Goal: Information Seeking & Learning: Learn about a topic

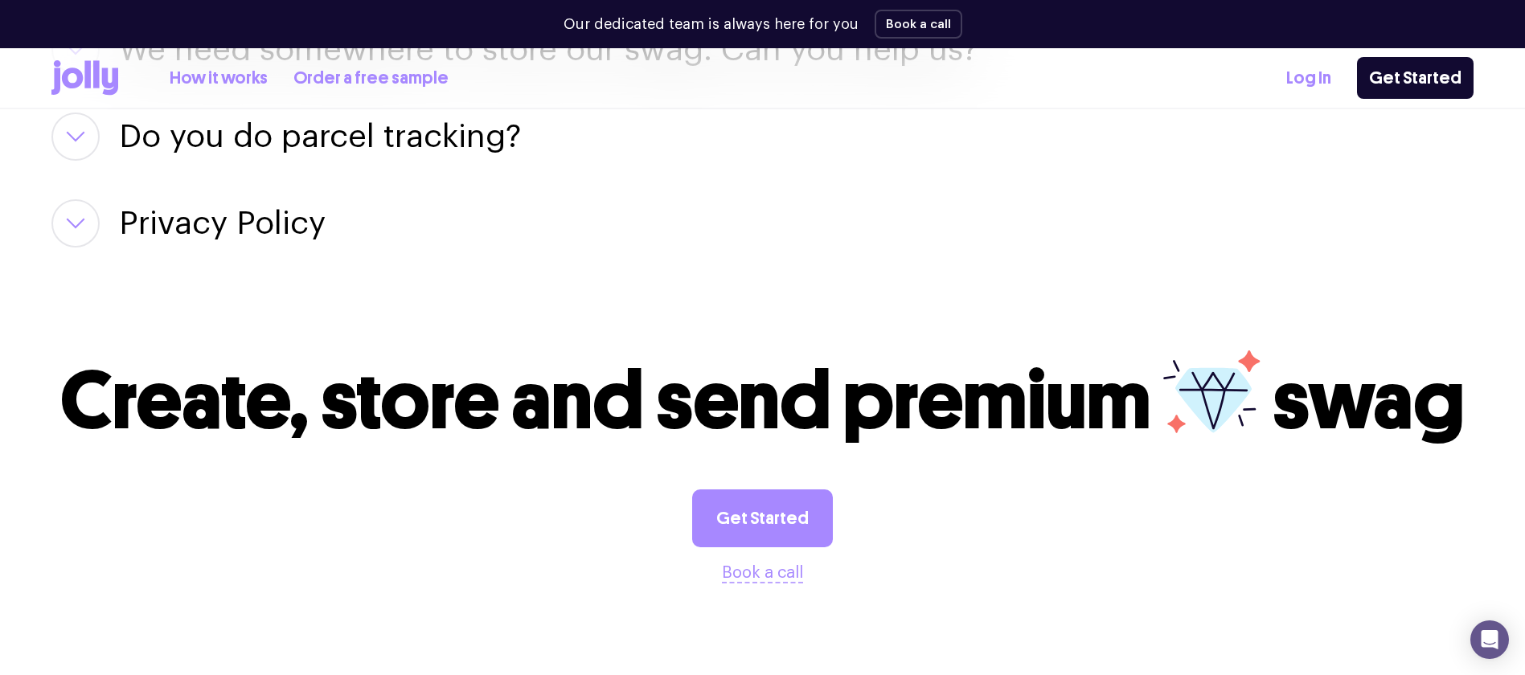
scroll to position [3027, 0]
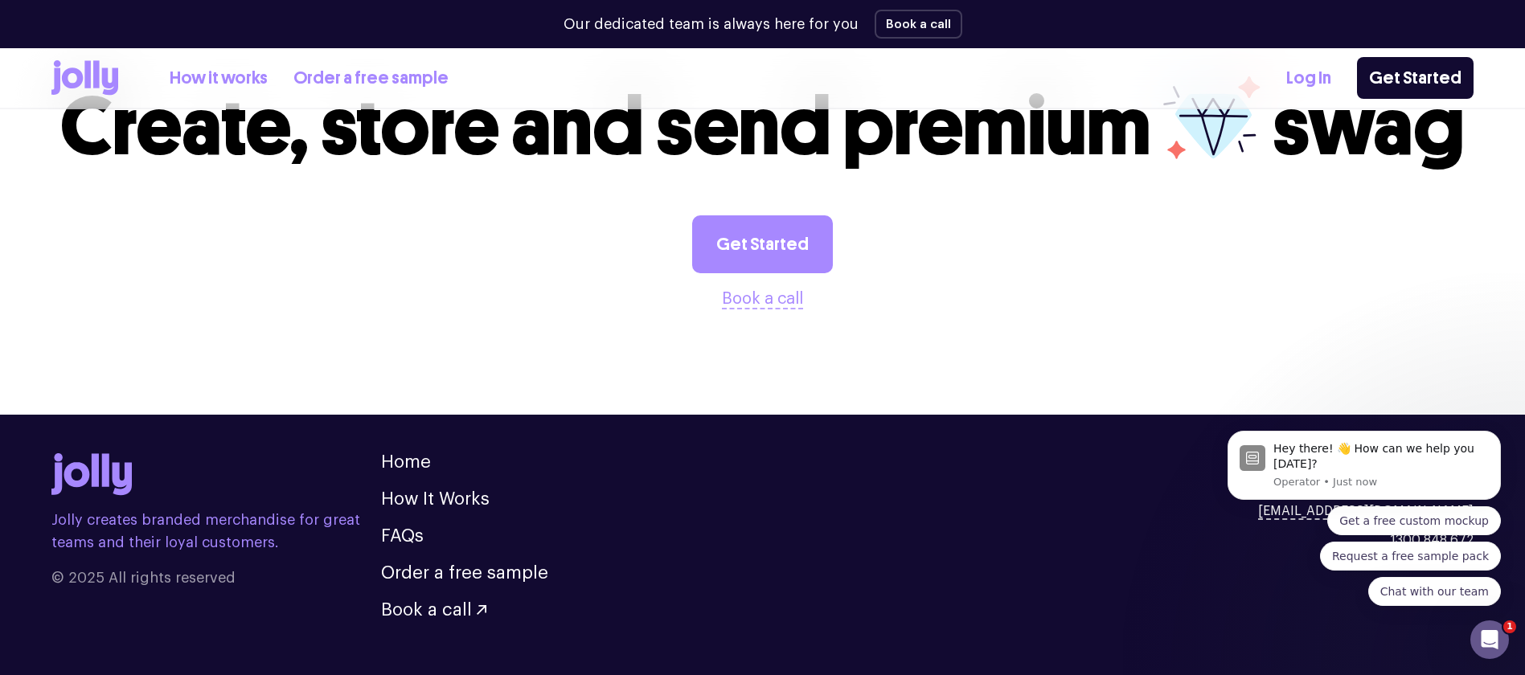
click at [1070, 570] on div "Jolly creates branded merchandise for great teams and their loyal customers. © …" at bounding box center [762, 536] width 1422 height 166
